Goal: Information Seeking & Learning: Learn about a topic

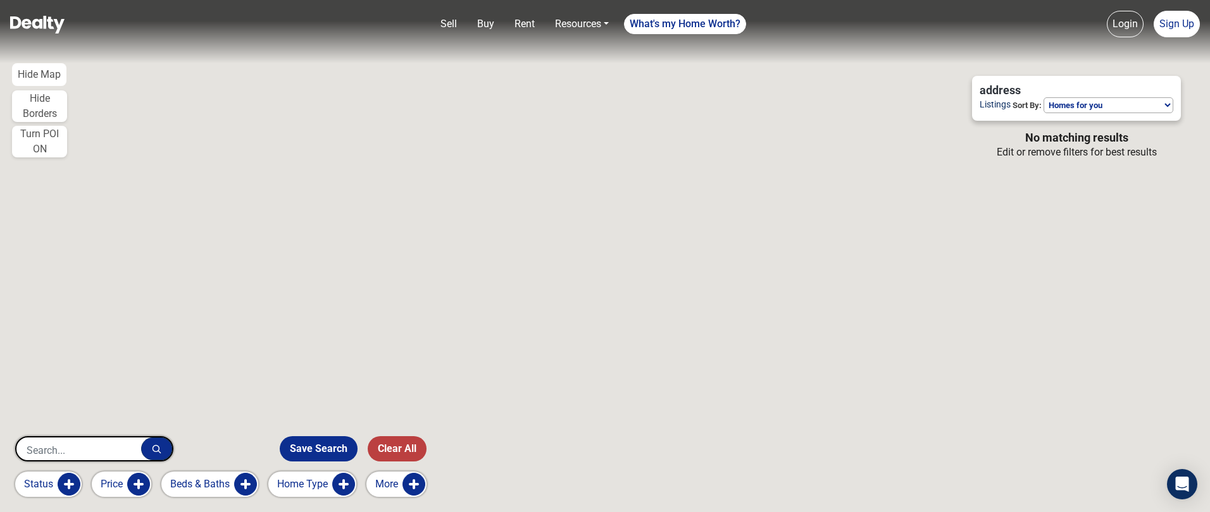
click at [748, 213] on div at bounding box center [605, 256] width 1210 height 512
drag, startPoint x: 543, startPoint y: 301, endPoint x: 596, endPoint y: 266, distance: 63.3
click at [596, 266] on div at bounding box center [605, 256] width 1210 height 512
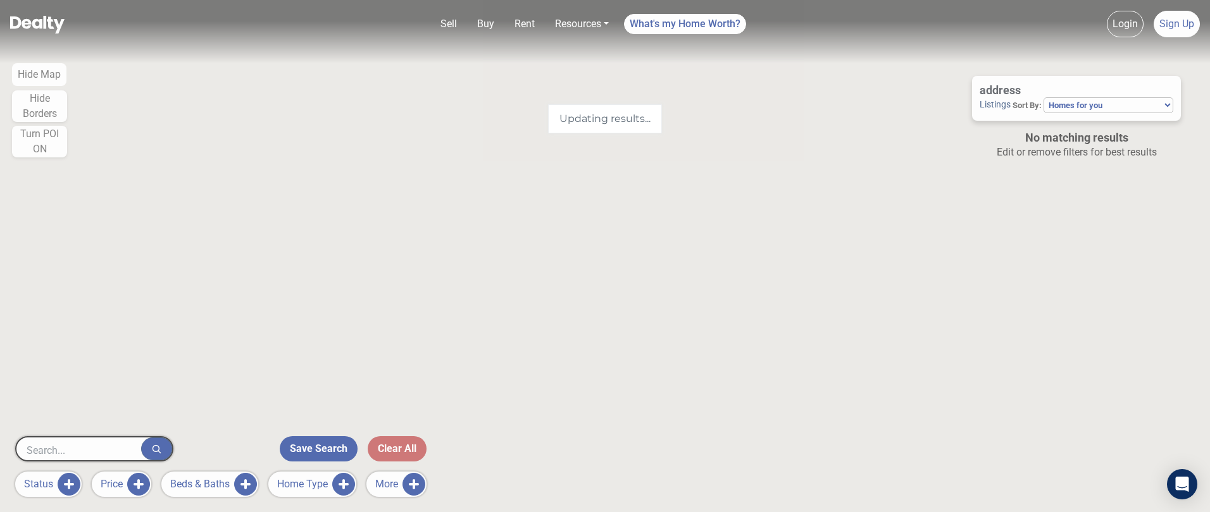
click at [596, 266] on div "Updating results..." at bounding box center [605, 256] width 1210 height 512
click at [597, 266] on div "Updating results..." at bounding box center [605, 256] width 1210 height 512
click at [600, 218] on div "Updating results..." at bounding box center [605, 256] width 1210 height 512
click at [647, 193] on div "Updating results..." at bounding box center [605, 256] width 1210 height 512
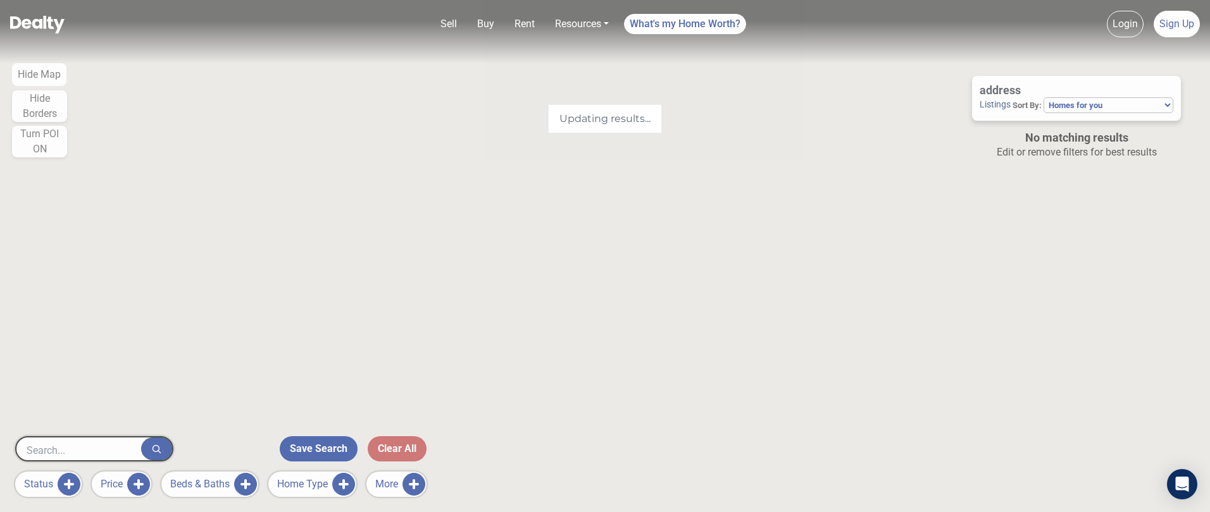
click at [647, 193] on div "Updating results..." at bounding box center [605, 256] width 1210 height 512
click at [648, 193] on div "Updating results..." at bounding box center [605, 256] width 1210 height 512
click at [648, 192] on div "Updating results..." at bounding box center [605, 256] width 1210 height 512
click at [647, 192] on div "Updating results..." at bounding box center [605, 256] width 1210 height 512
